Goal: Transaction & Acquisition: Download file/media

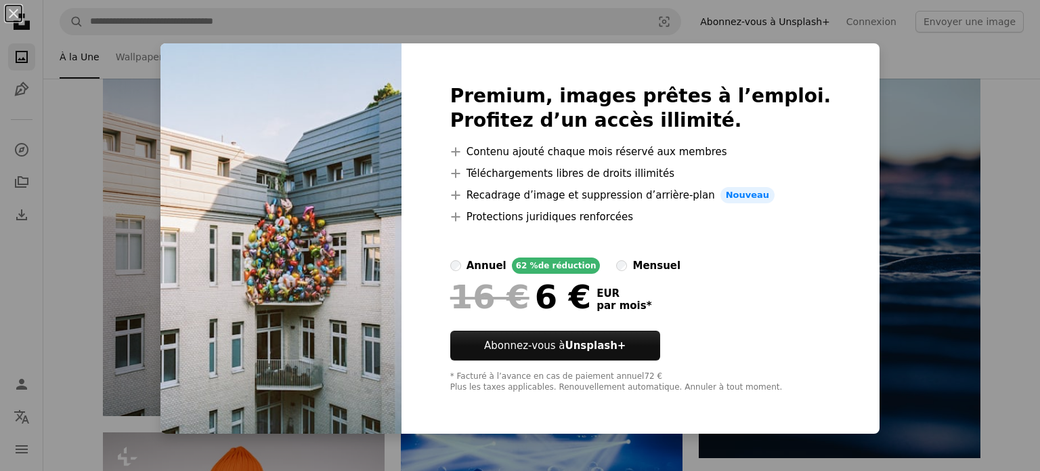
scroll to position [326, 0]
click at [1020, 138] on div "An X shape Premium, images prêtes à l’emploi. Profitez d’un accès illimité. A p…" at bounding box center [520, 235] width 1040 height 471
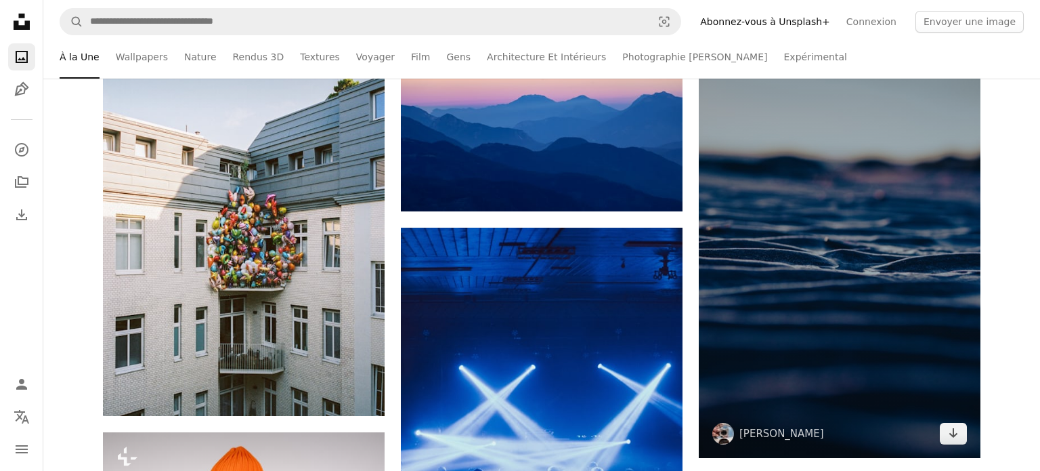
click at [968, 156] on img at bounding box center [840, 246] width 282 height 422
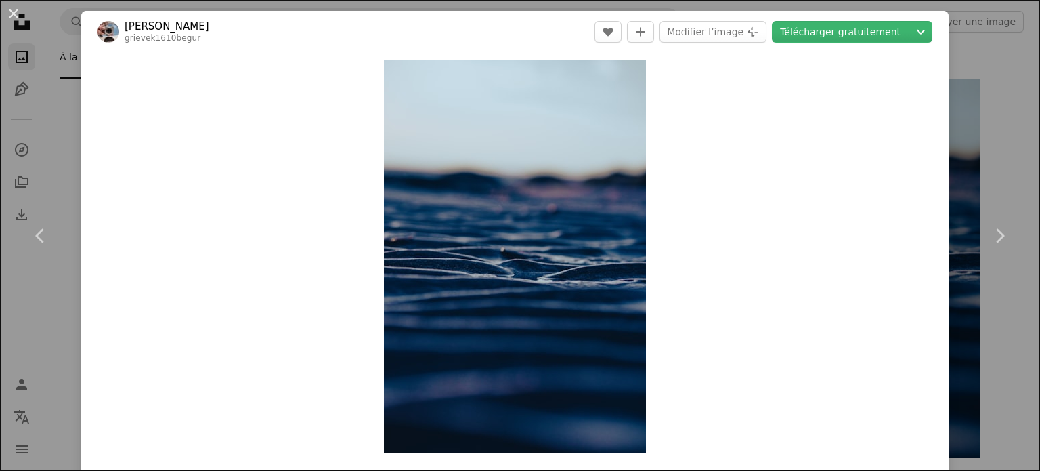
click at [1006, 104] on div "An X shape Chevron left Chevron right [PERSON_NAME] grievek1610begur A heart A …" at bounding box center [520, 235] width 1040 height 471
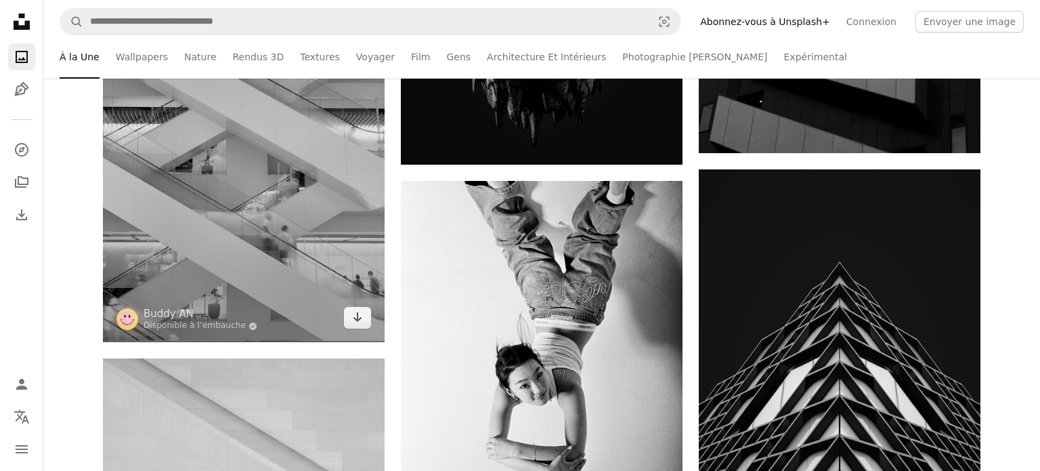
scroll to position [15306, 0]
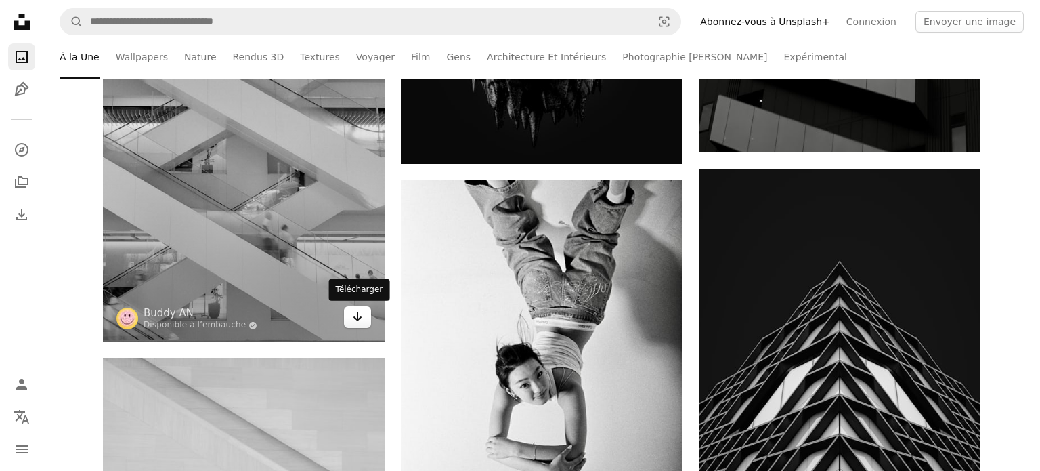
click at [355, 321] on icon "Arrow pointing down" at bounding box center [357, 316] width 11 height 16
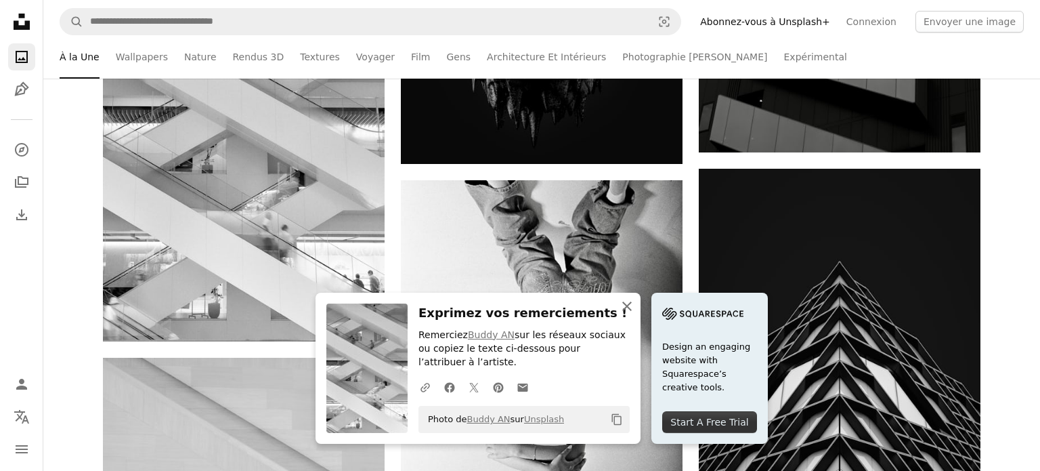
click at [632, 305] on icon "button" at bounding box center [626, 305] width 9 height 9
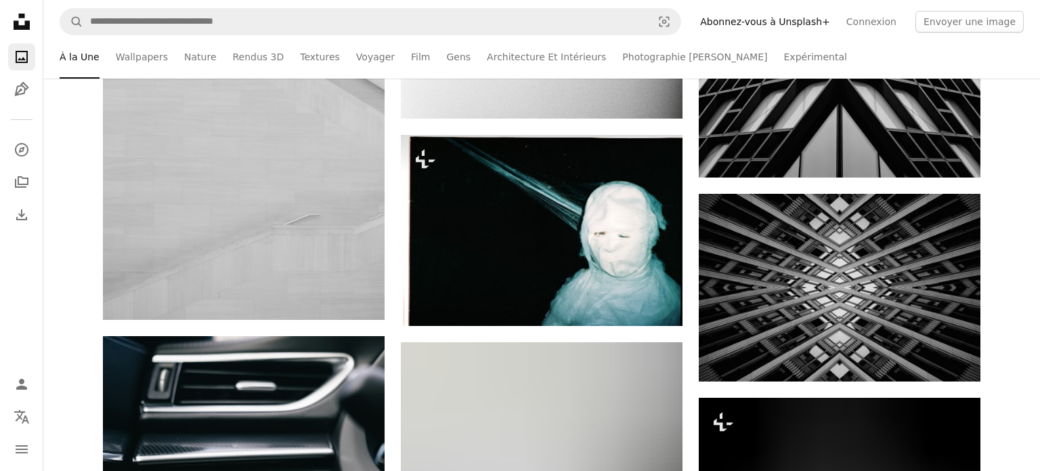
scroll to position [15724, 0]
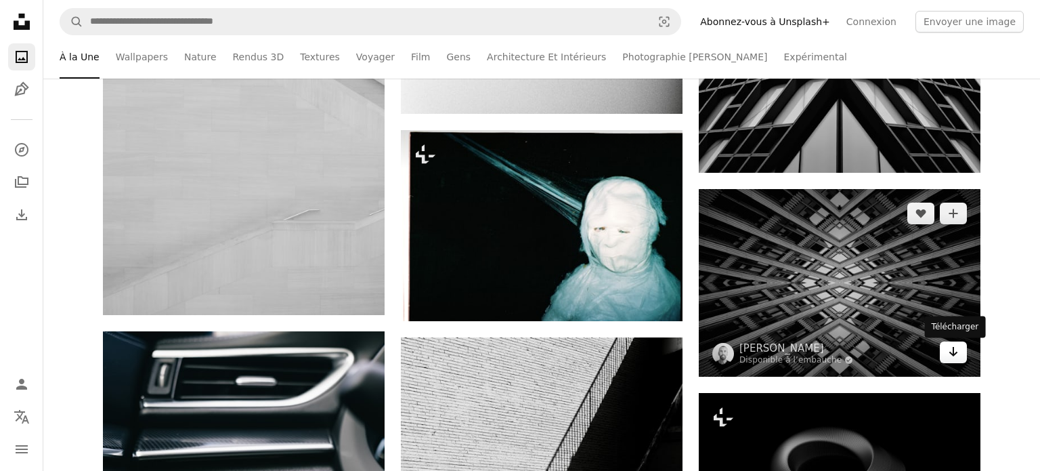
click at [955, 353] on icon "Arrow pointing down" at bounding box center [953, 351] width 11 height 16
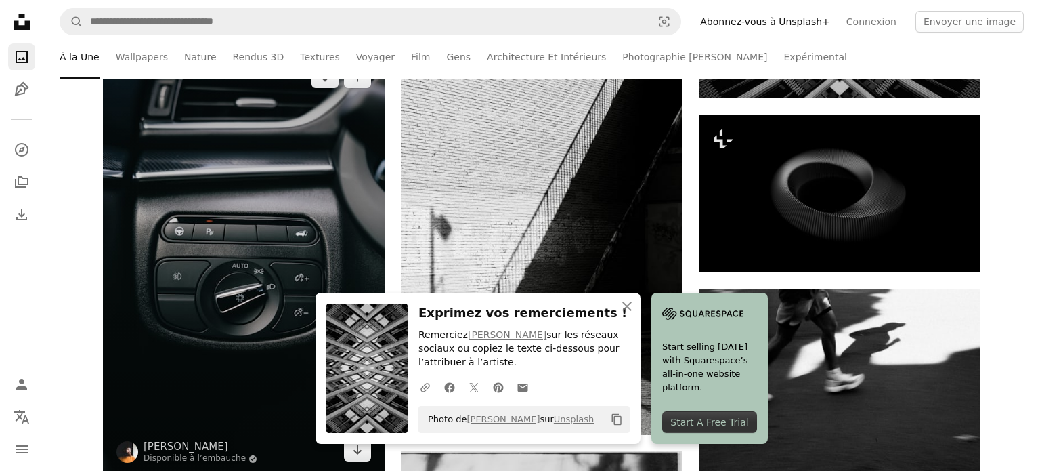
scroll to position [16006, 0]
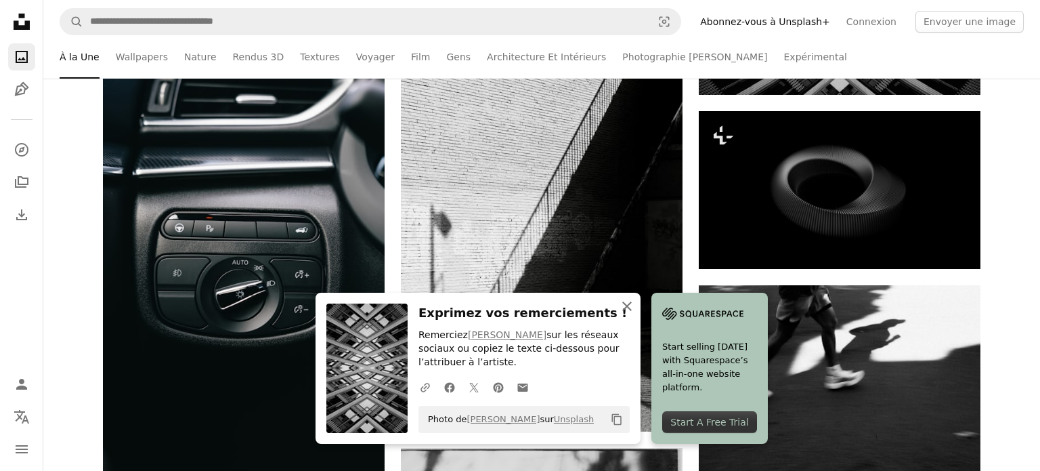
click at [635, 304] on icon "An X shape" at bounding box center [627, 306] width 16 height 16
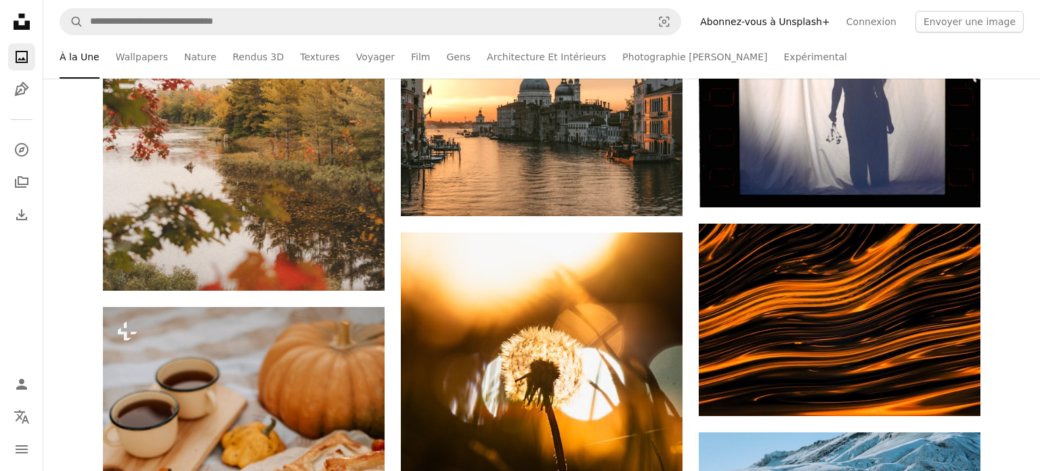
scroll to position [26899, 0]
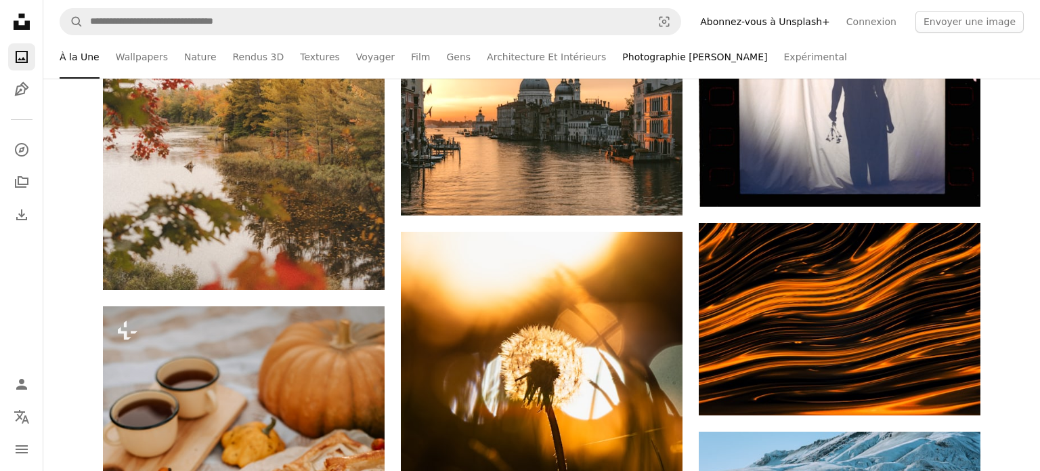
click at [622, 49] on link "Photographie [PERSON_NAME]" at bounding box center [694, 56] width 145 height 43
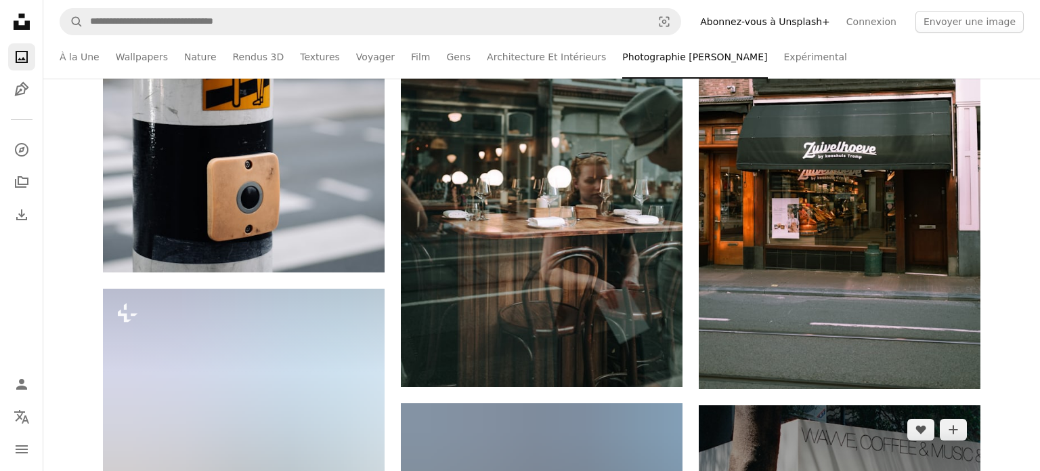
scroll to position [6291, 0]
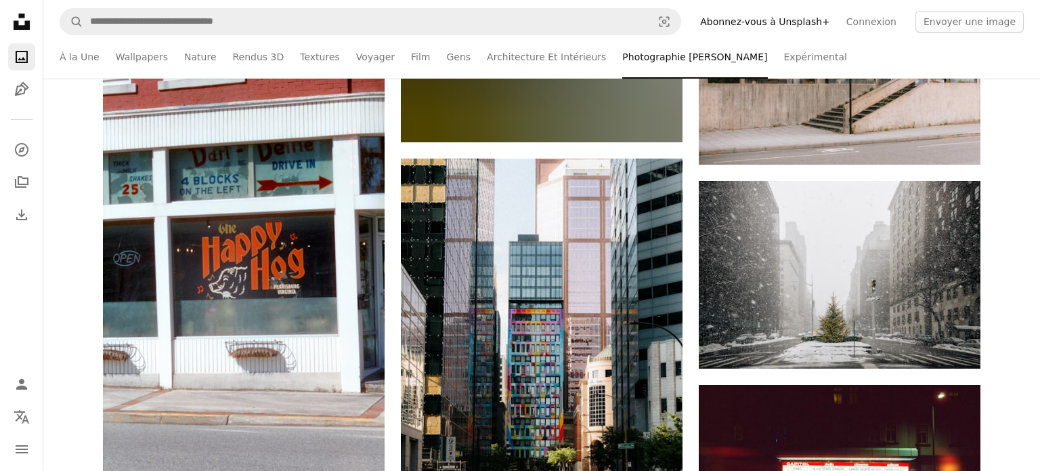
scroll to position [9139, 0]
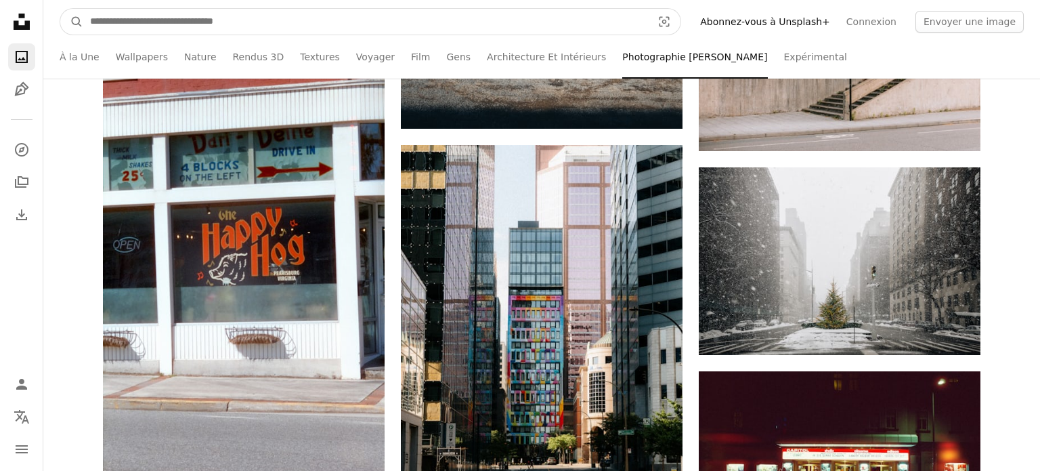
click at [376, 12] on input "Rechercher des visuels sur tout le site" at bounding box center [365, 22] width 565 height 26
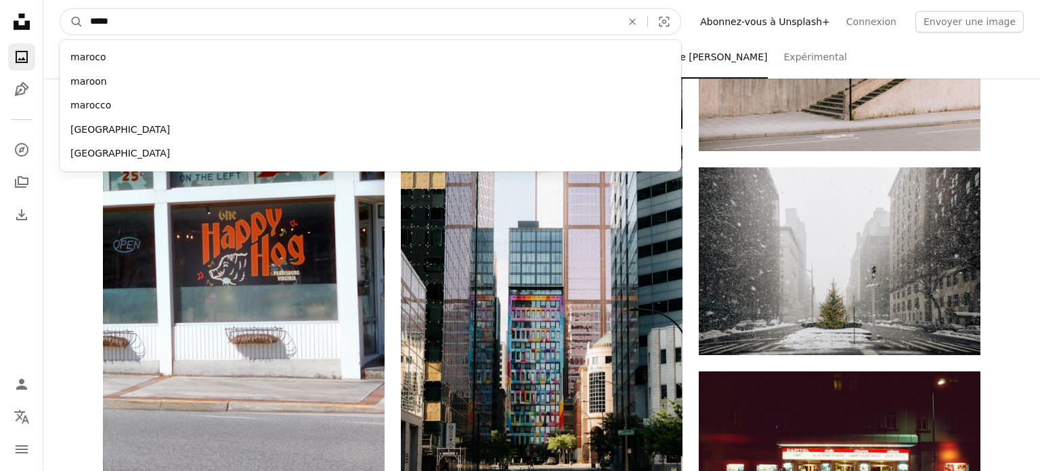
type input "*****"
click at [60, 9] on button "A magnifying glass" at bounding box center [71, 22] width 23 height 26
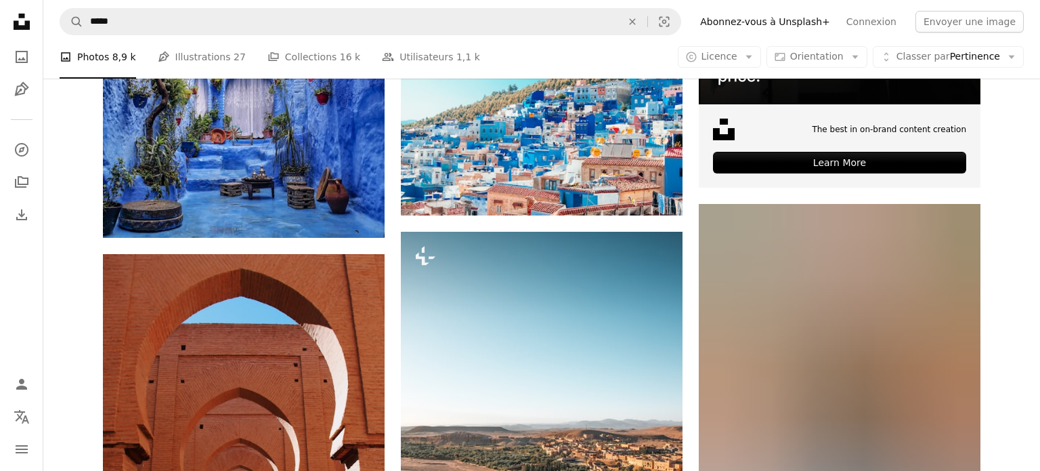
scroll to position [516, 0]
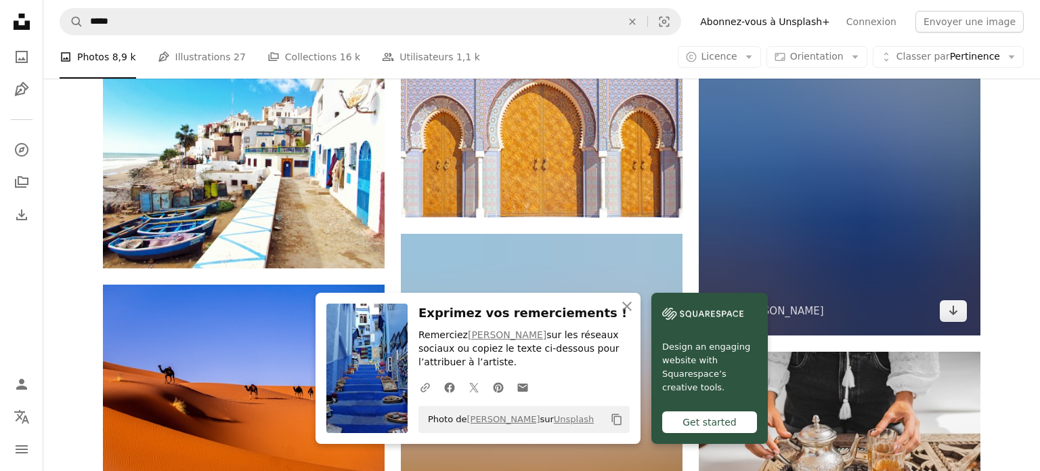
scroll to position [1158, 0]
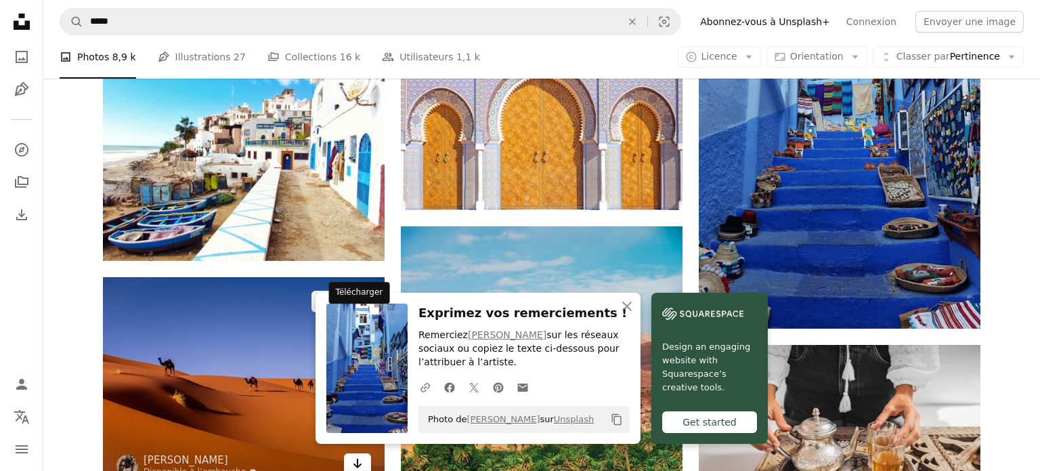
click at [354, 455] on icon "Arrow pointing down" at bounding box center [357, 463] width 11 height 16
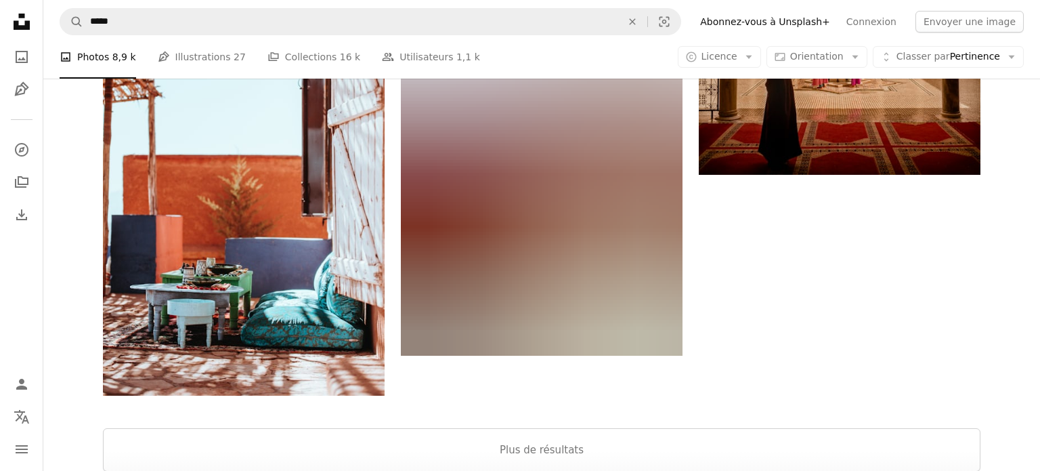
scroll to position [2094, 0]
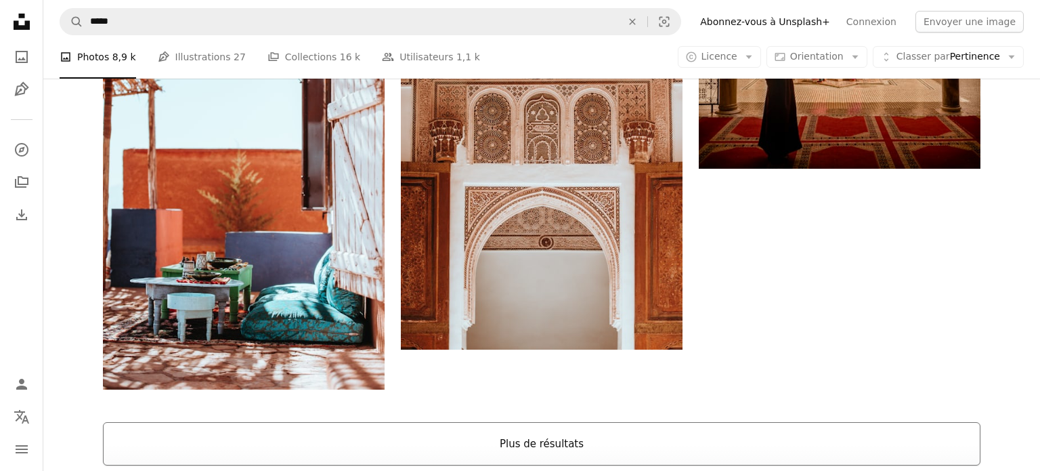
click at [510, 422] on button "Plus de résultats" at bounding box center [541, 443] width 877 height 43
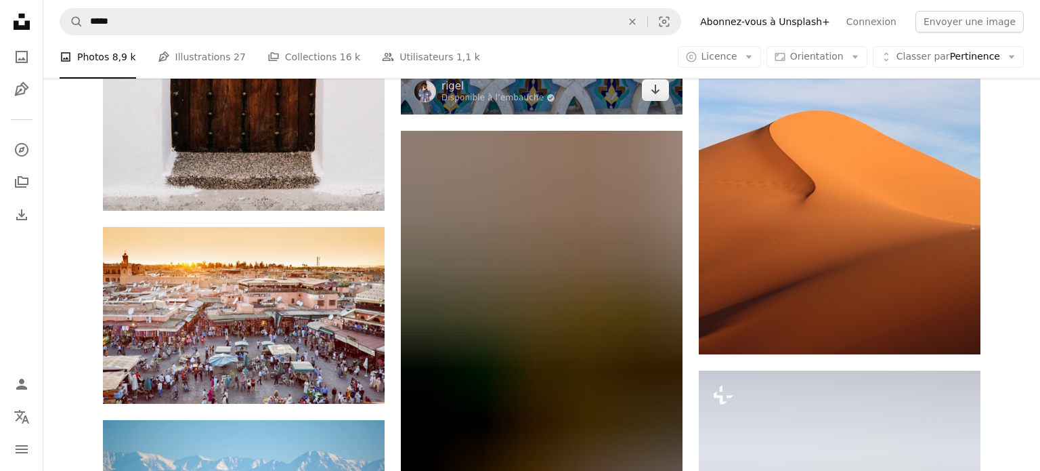
scroll to position [3901, 0]
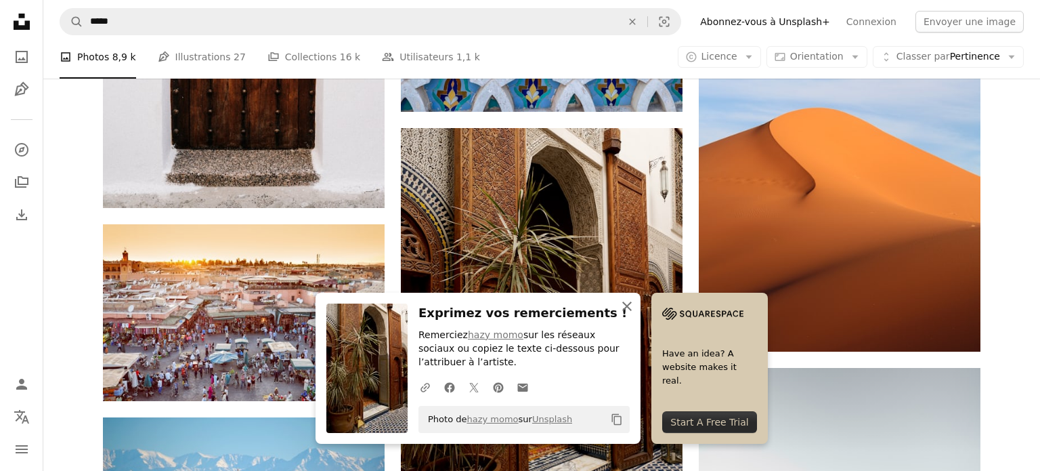
click at [632, 307] on icon "button" at bounding box center [626, 305] width 9 height 9
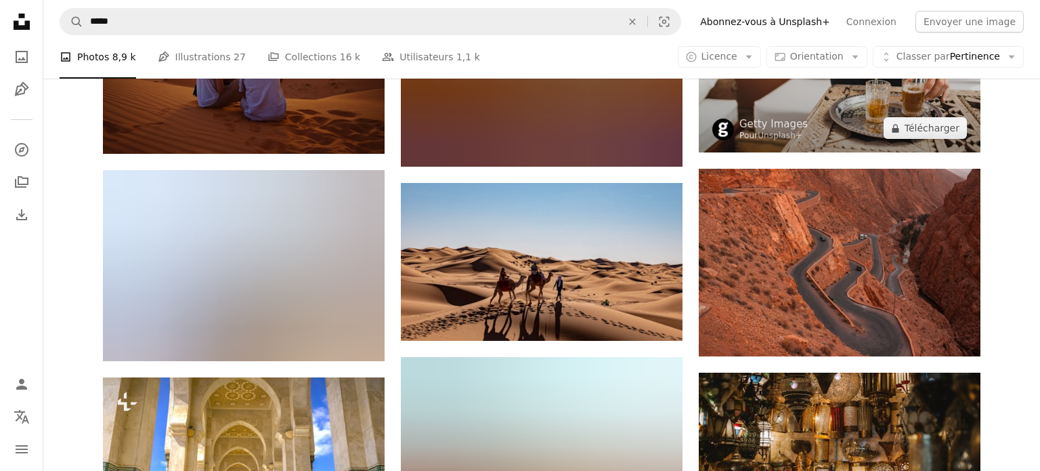
scroll to position [8206, 0]
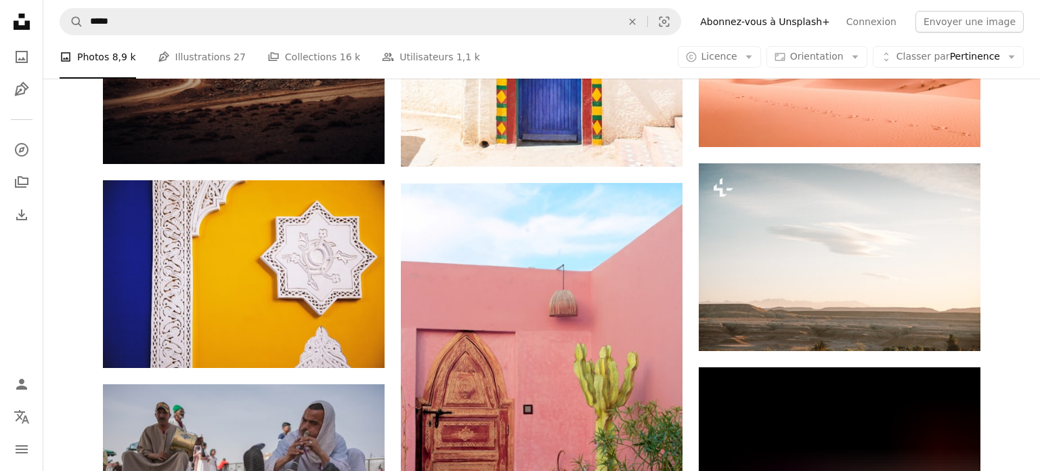
scroll to position [19008, 0]
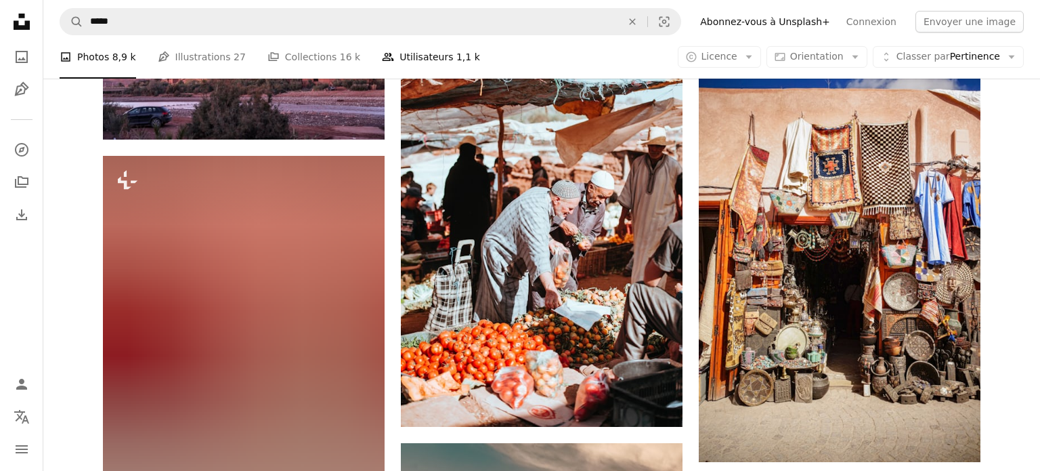
scroll to position [21048, 0]
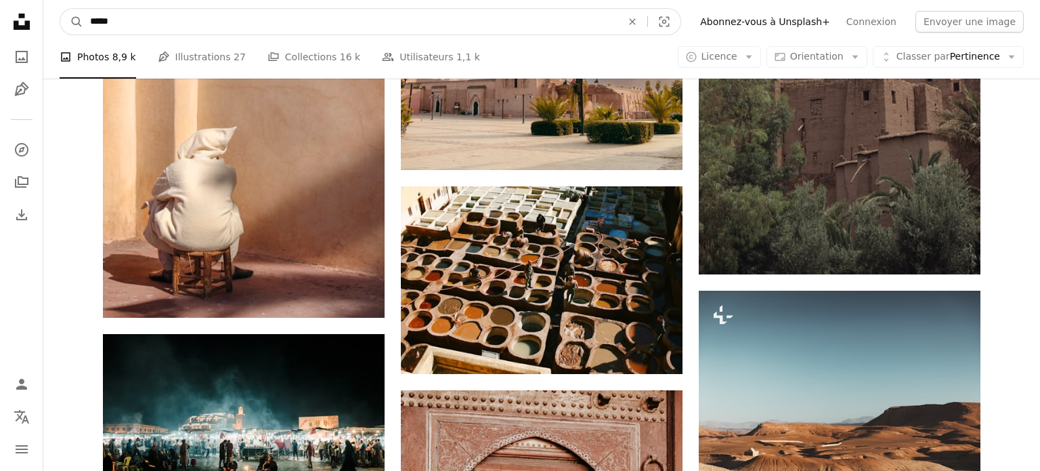
click at [380, 25] on input "*****" at bounding box center [350, 22] width 534 height 26
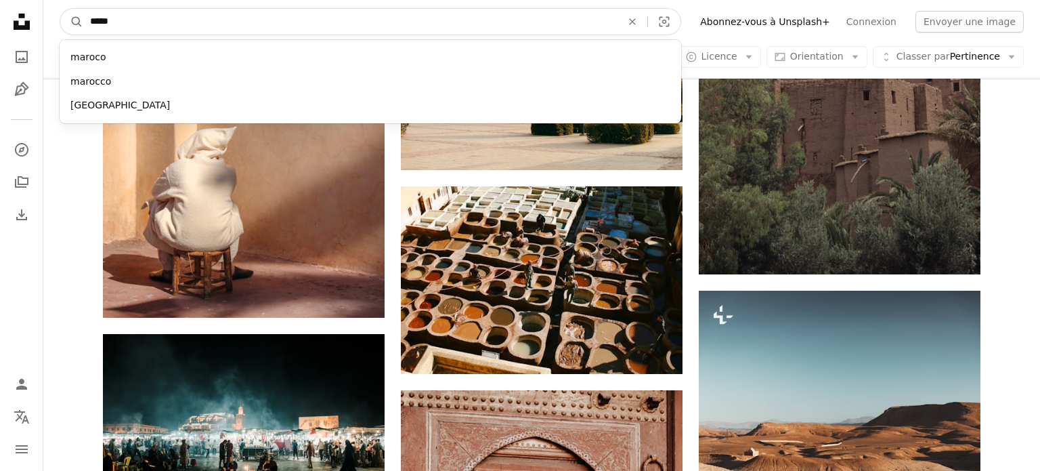
click at [380, 25] on input "*****" at bounding box center [350, 22] width 534 height 26
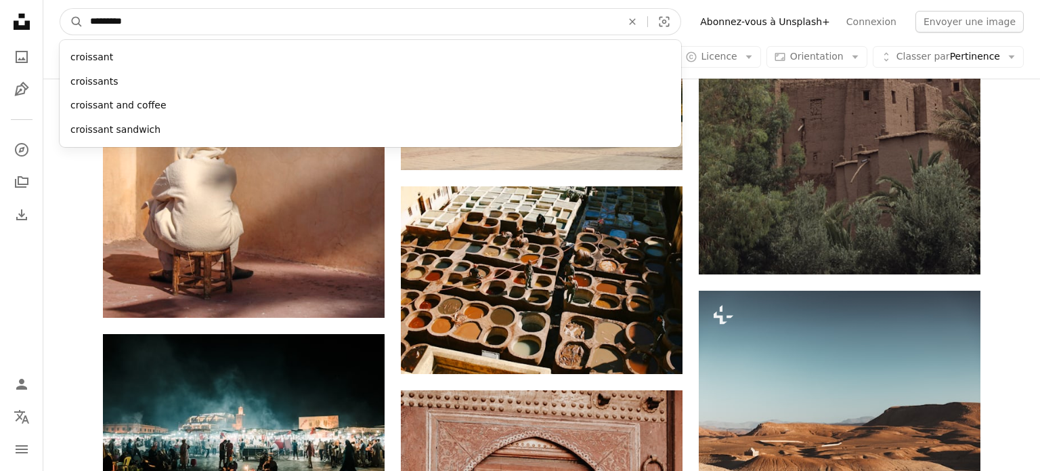
type input "*********"
click at [60, 9] on button "A magnifying glass" at bounding box center [71, 22] width 23 height 26
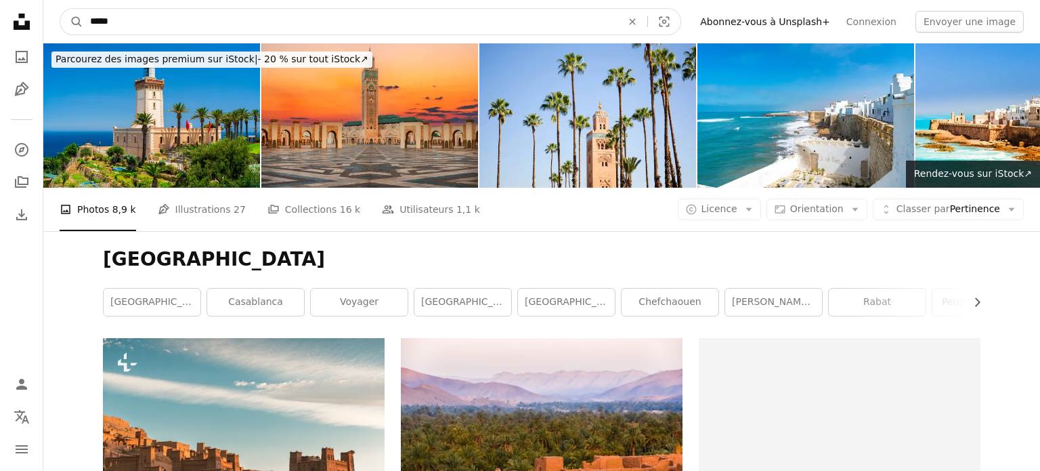
click at [165, 24] on input "*****" at bounding box center [350, 22] width 534 height 26
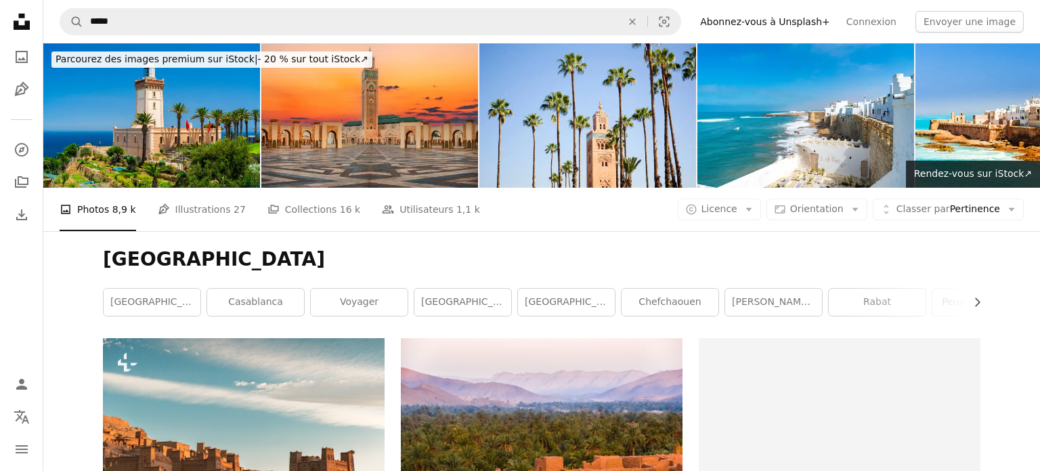
click at [20, 28] on icon at bounding box center [22, 22] width 16 height 16
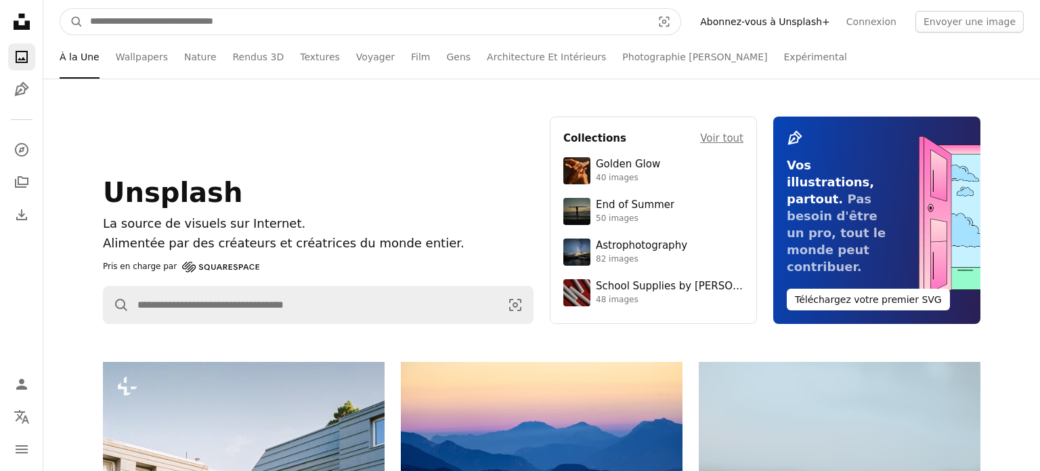
click at [216, 28] on input "Rechercher des visuels sur tout le site" at bounding box center [365, 22] width 565 height 26
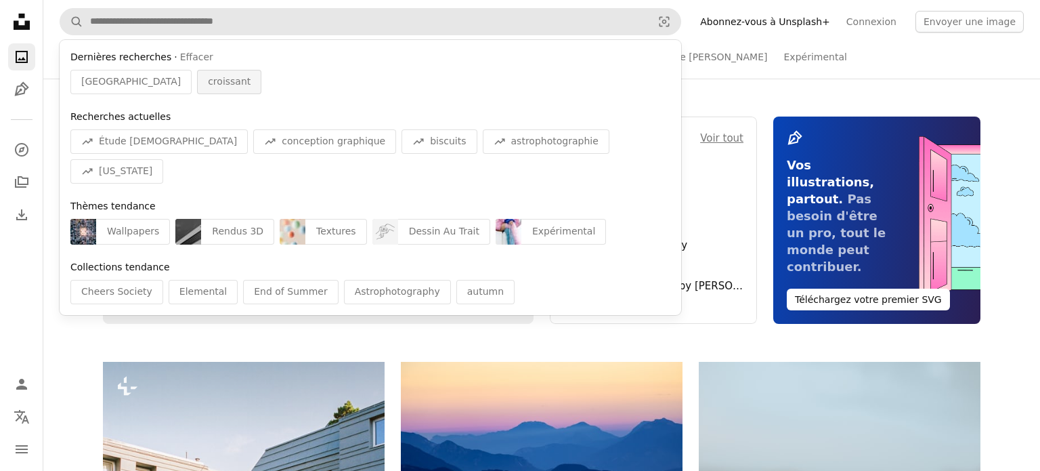
click at [208, 87] on span "croissant" at bounding box center [229, 82] width 43 height 14
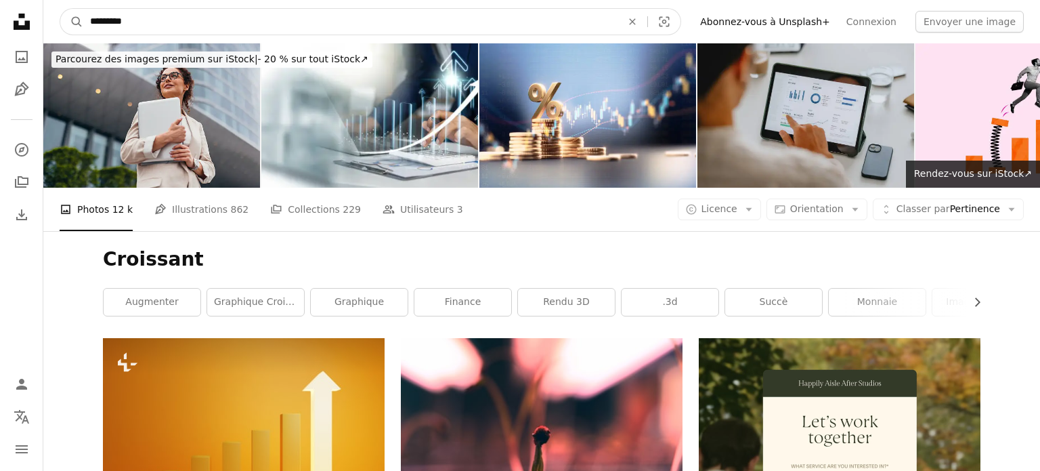
click at [182, 14] on input "*********" at bounding box center [350, 22] width 534 height 26
type input "**********"
click at [60, 9] on button "A magnifying glass" at bounding box center [71, 22] width 23 height 26
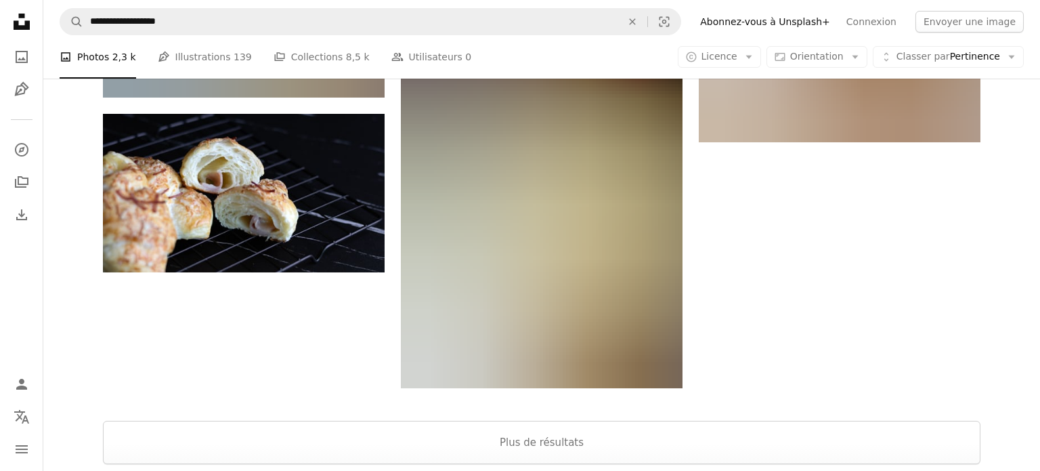
scroll to position [2003, 0]
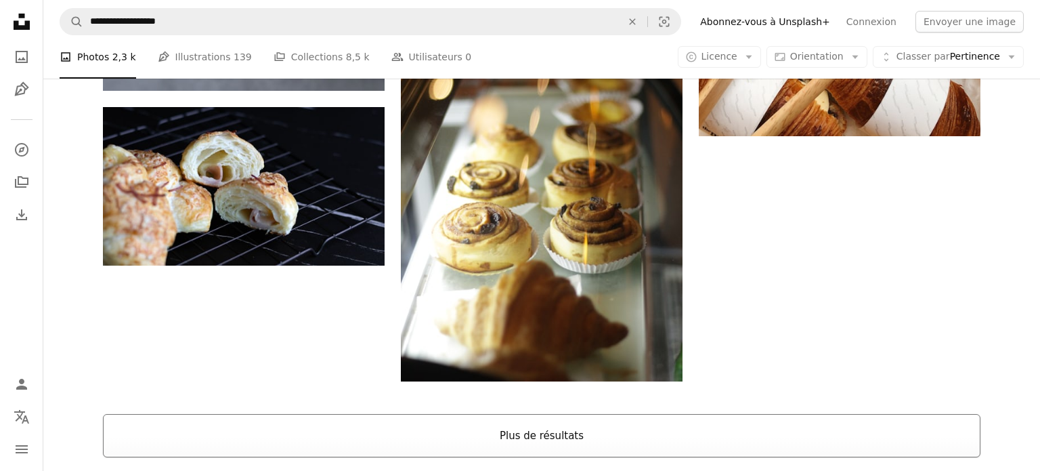
click at [233, 414] on button "Plus de résultats" at bounding box center [541, 435] width 877 height 43
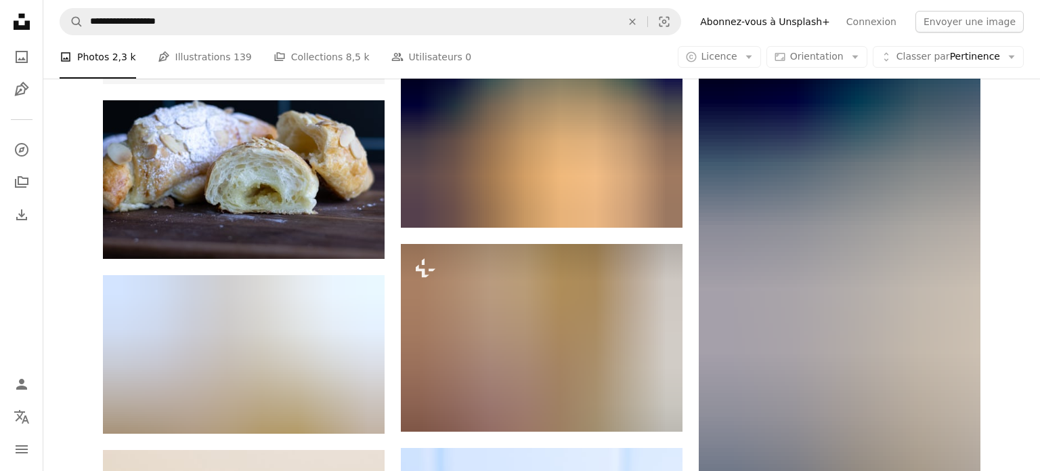
scroll to position [2795, 0]
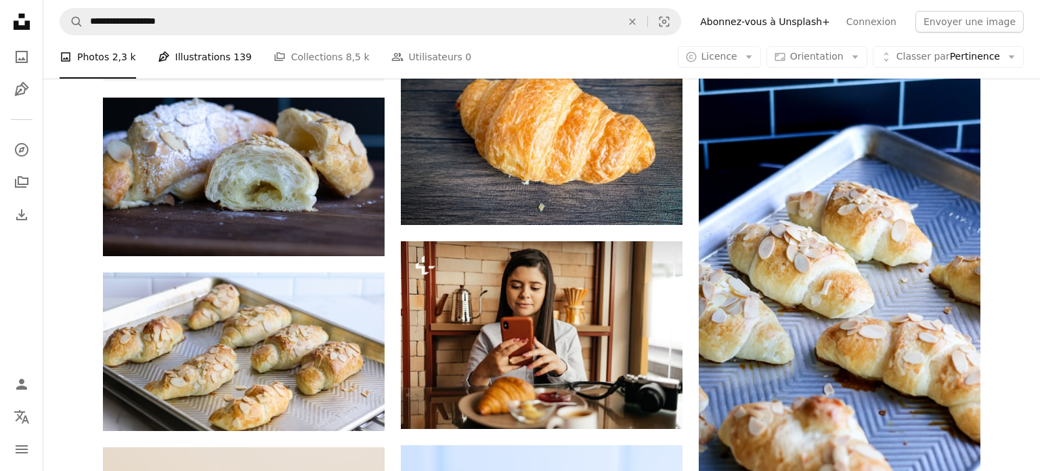
click at [200, 63] on link "Pen Tool Illustrations 139" at bounding box center [205, 56] width 94 height 43
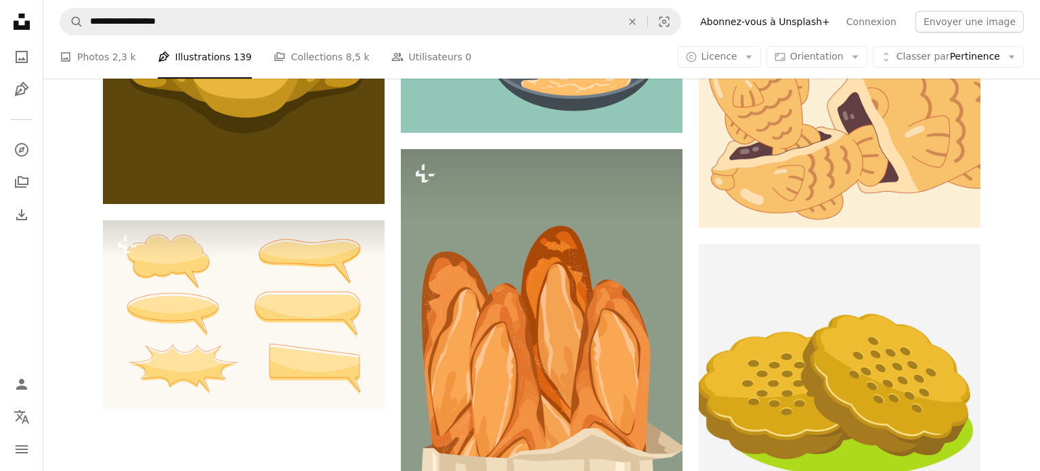
scroll to position [1684, 0]
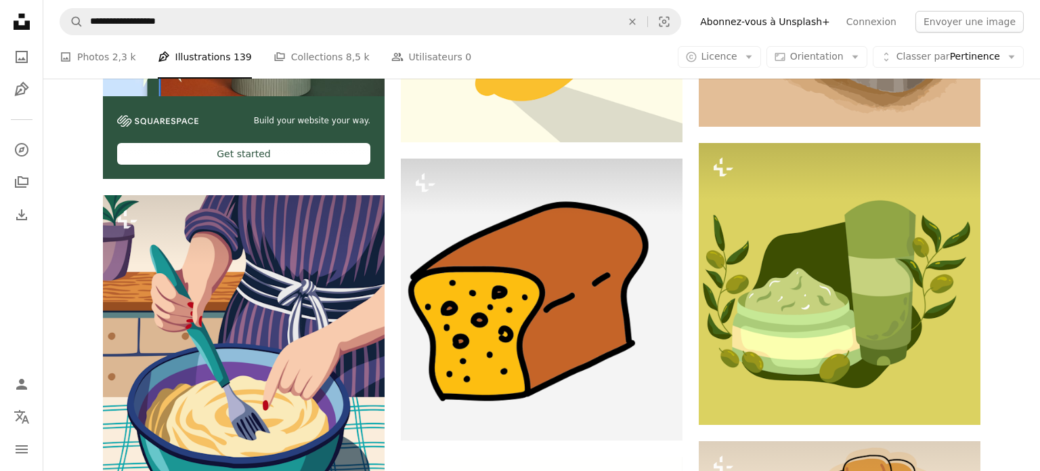
scroll to position [3058, 0]
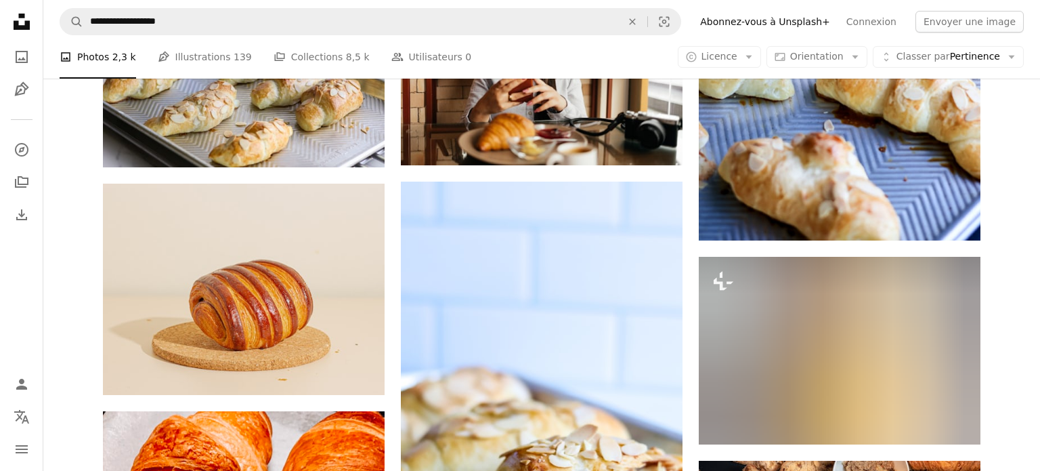
scroll to position [2795, 0]
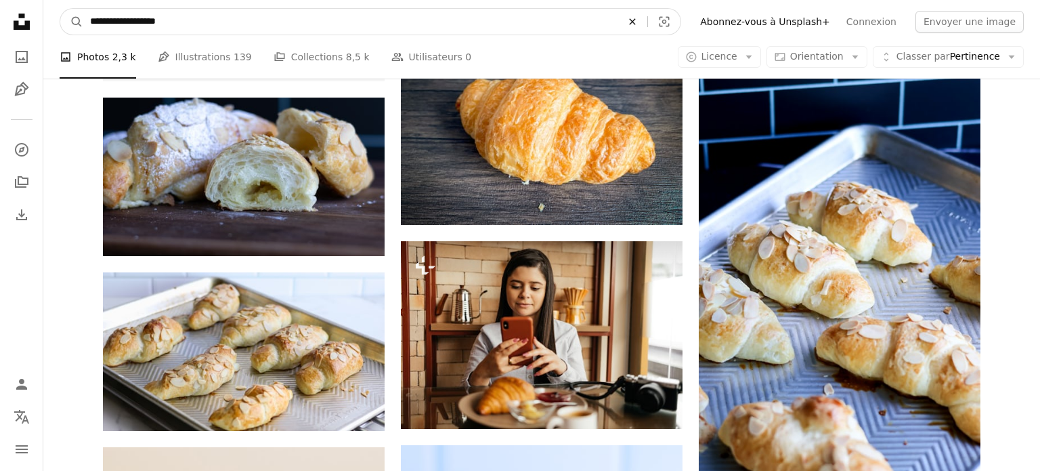
click at [647, 26] on icon "An X shape" at bounding box center [632, 21] width 30 height 11
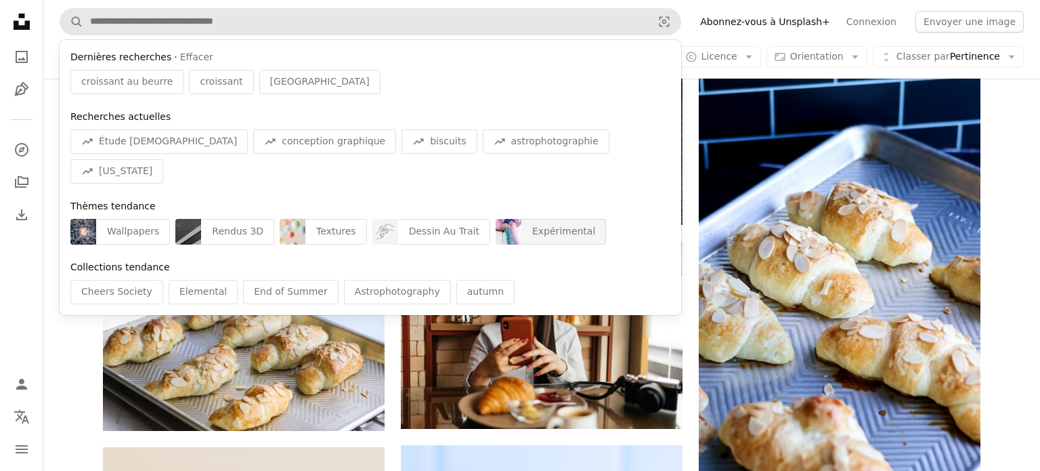
click at [521, 219] on div "Expérimental" at bounding box center [563, 232] width 85 height 26
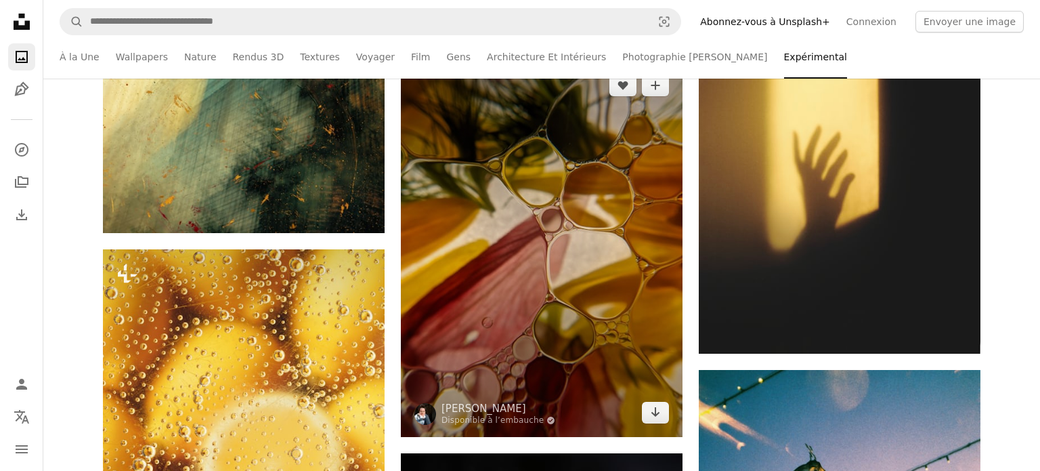
scroll to position [5151, 0]
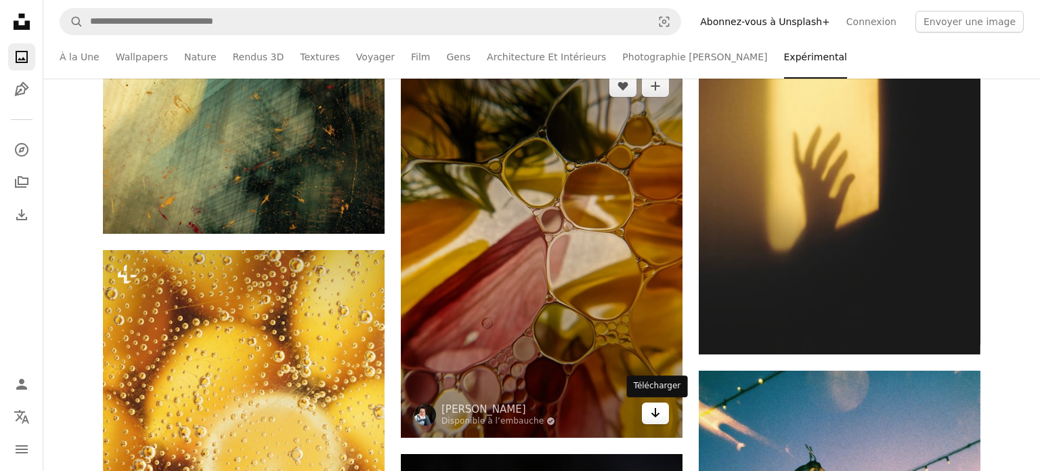
click at [653, 411] on icon "Arrow pointing down" at bounding box center [655, 412] width 11 height 16
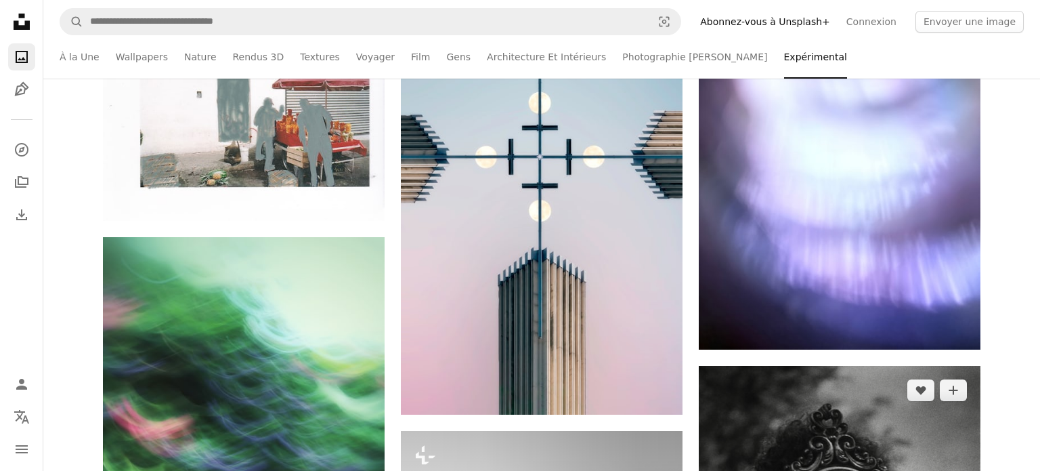
scroll to position [8733, 0]
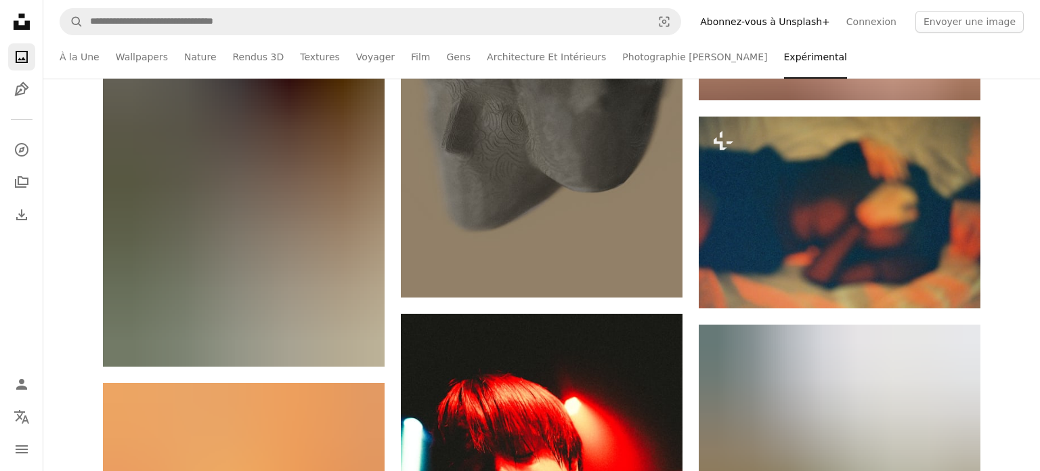
scroll to position [13550, 0]
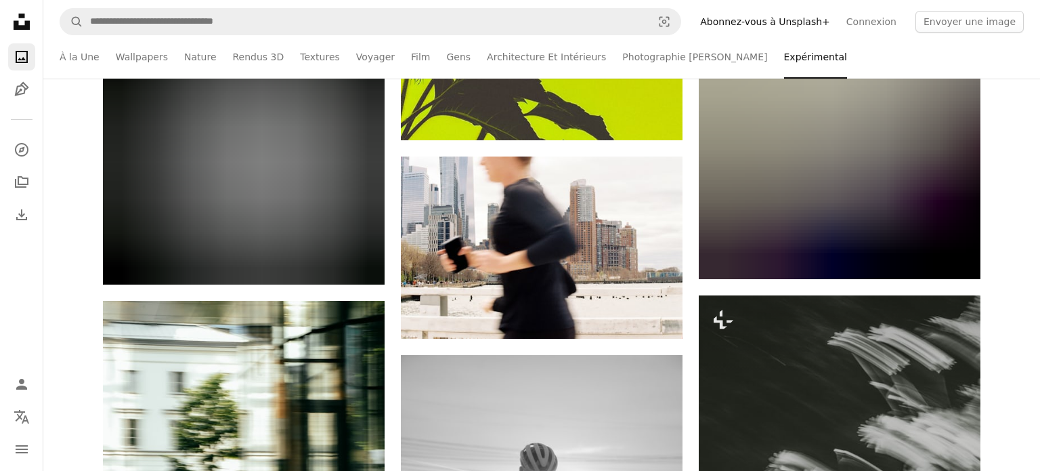
scroll to position [25403, 0]
